Goal: Task Accomplishment & Management: Manage account settings

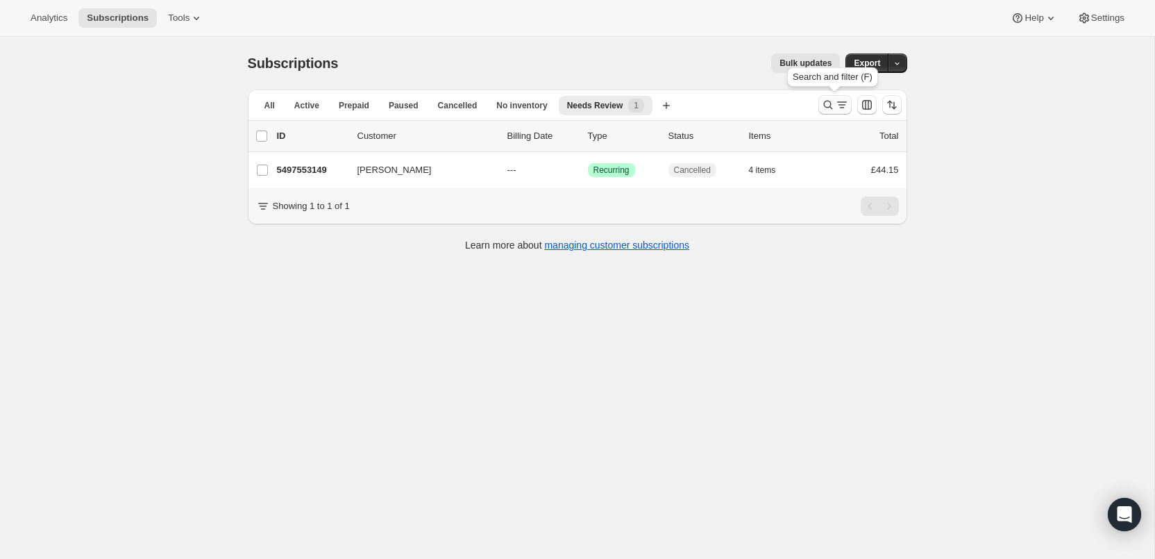
click at [828, 98] on icon "Search and filter results" at bounding box center [828, 105] width 14 height 14
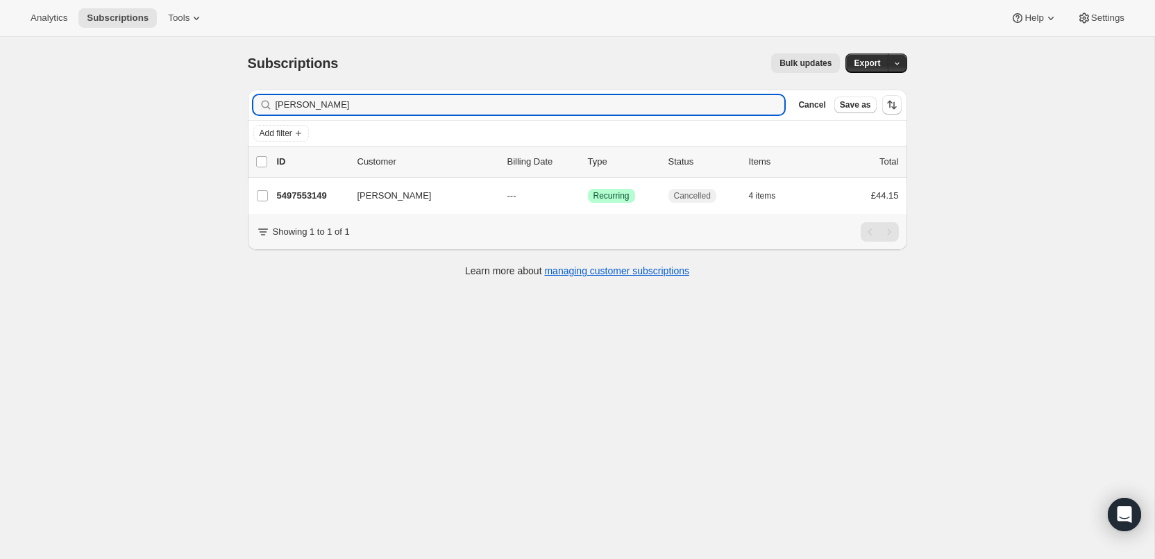
drag, startPoint x: 345, startPoint y: 108, endPoint x: 231, endPoint y: 92, distance: 115.0
click at [231, 92] on div "Subscriptions. This page is ready Subscriptions Bulk updates More actions Bulk …" at bounding box center [577, 164] width 693 height 255
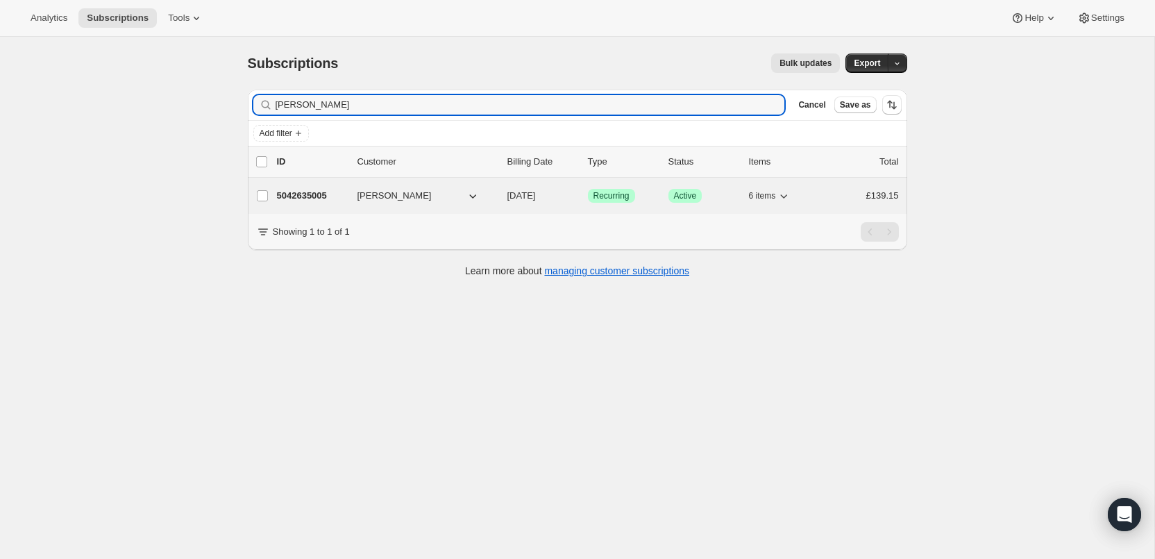
type input "[PERSON_NAME]"
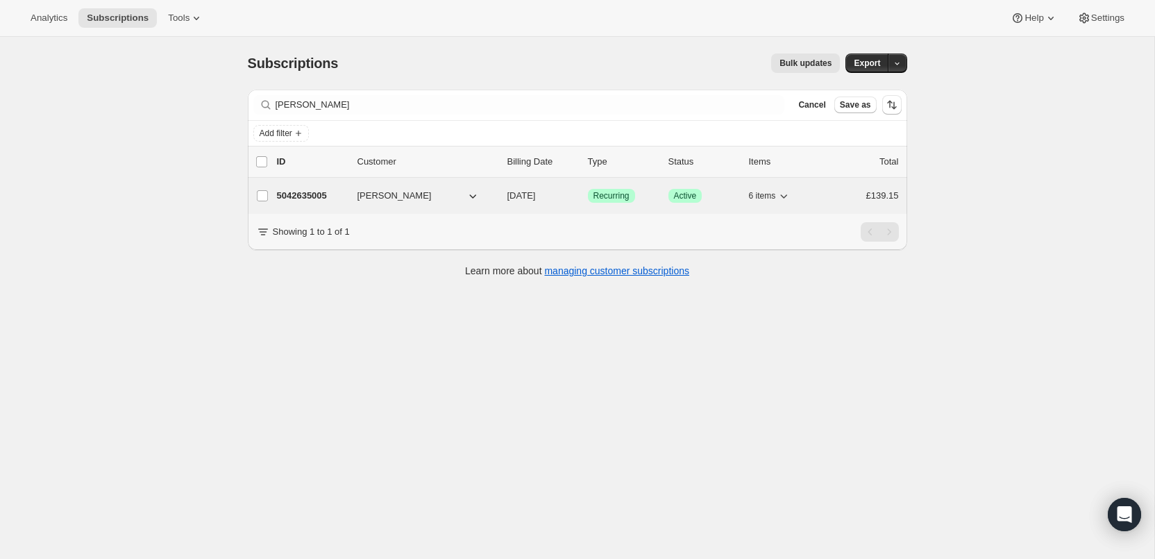
click at [314, 193] on p "5042635005" at bounding box center [311, 196] width 69 height 14
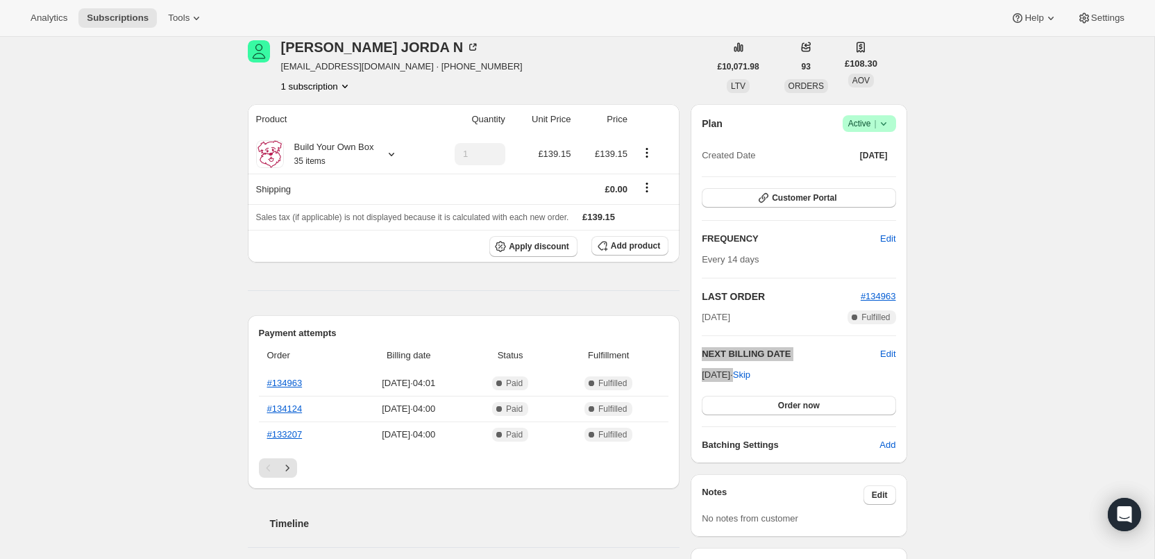
scroll to position [62, 0]
click at [395, 152] on icon at bounding box center [391, 153] width 14 height 14
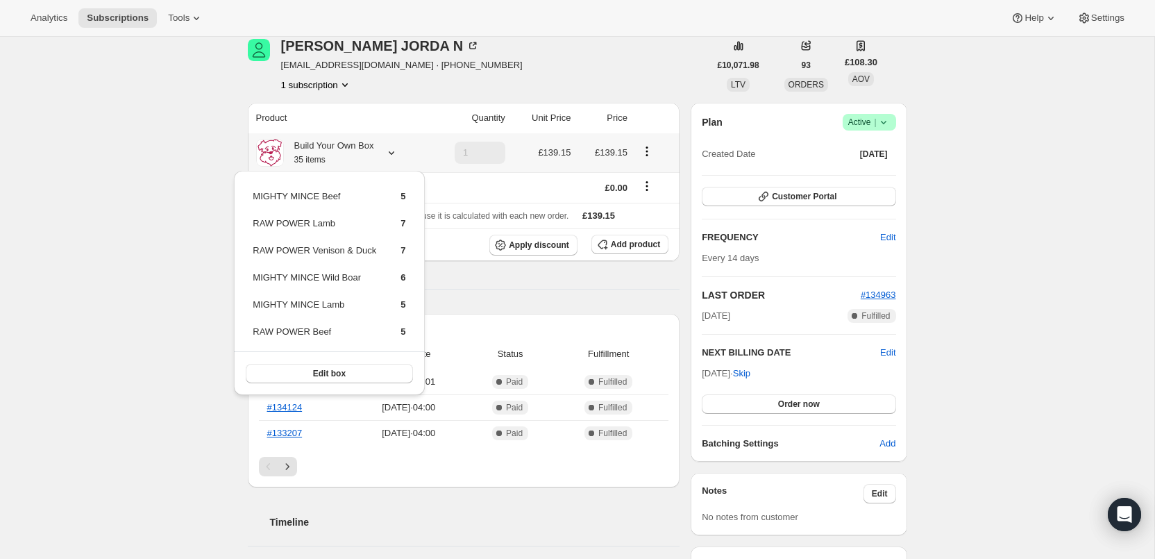
click at [395, 368] on button "Edit box" at bounding box center [329, 373] width 167 height 19
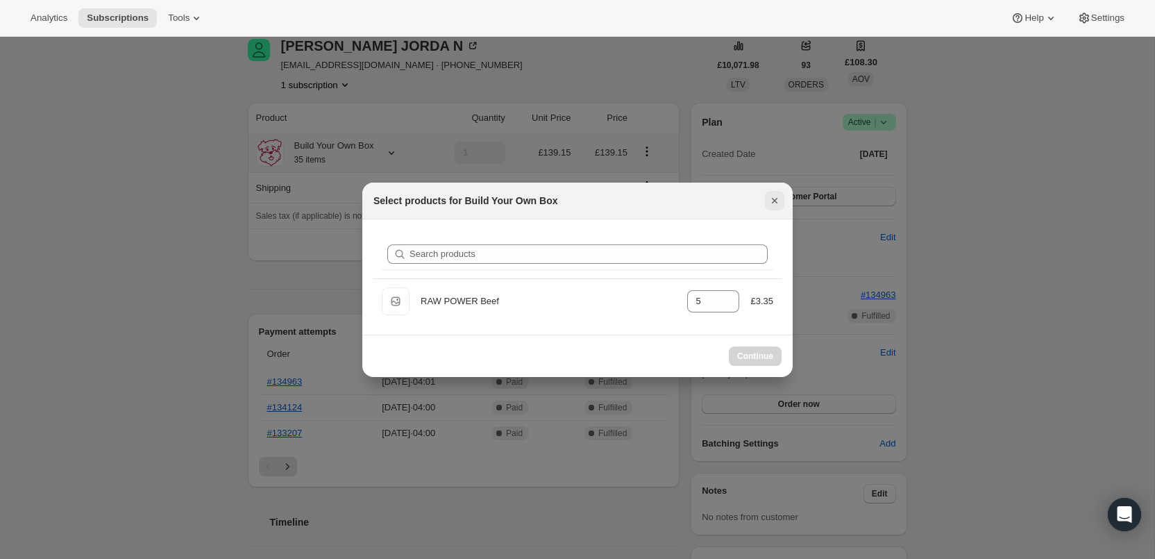
click at [774, 194] on icon "Close" at bounding box center [774, 201] width 14 height 14
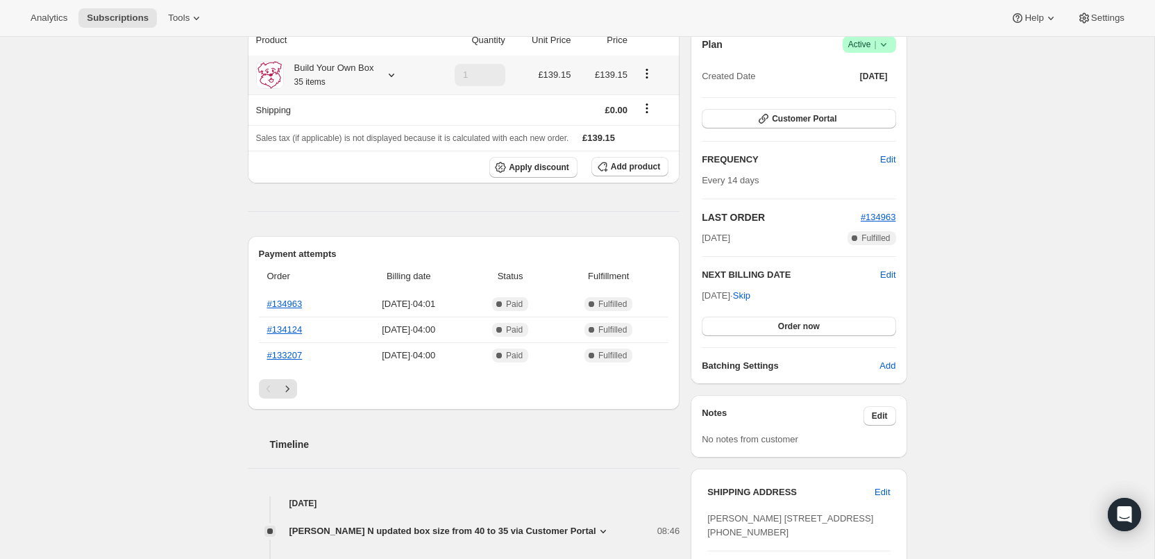
scroll to position [136, 0]
